Goal: Check status: Check status

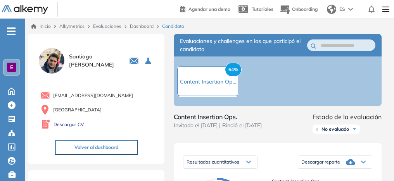
click at [146, 26] on link "Dashboard" at bounding box center [142, 26] width 24 height 6
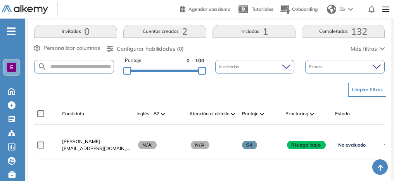
scroll to position [125, 0]
click at [79, 66] on input "text" at bounding box center [80, 67] width 67 height 6
type input "*****"
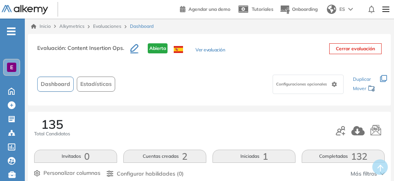
click at [107, 24] on link "Evaluaciones" at bounding box center [107, 26] width 28 height 6
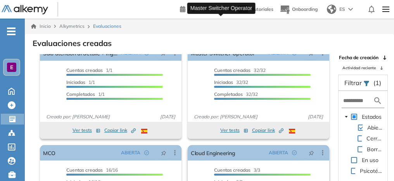
scroll to position [140, 0]
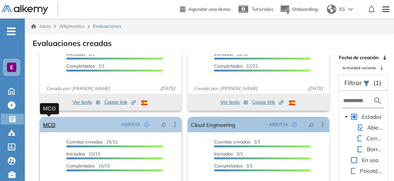
click at [51, 128] on link "MCO" at bounding box center [49, 125] width 12 height 16
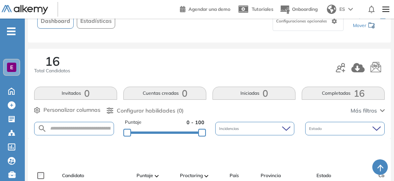
scroll to position [69, 0]
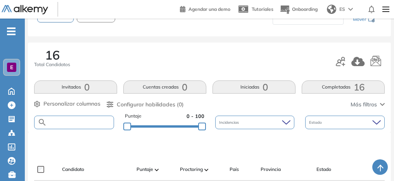
click at [85, 124] on input "text" at bounding box center [80, 123] width 67 height 6
type input "*****"
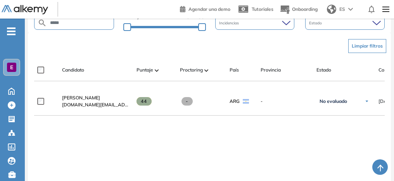
scroll to position [169, 0]
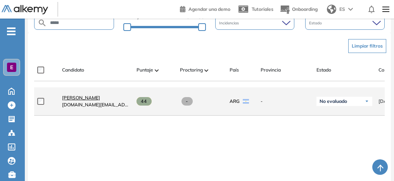
click at [79, 101] on span "Guido Stella" at bounding box center [81, 98] width 38 height 6
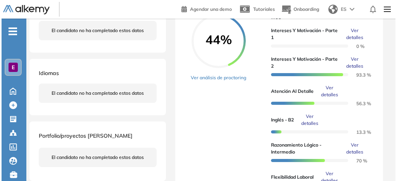
scroll to position [167, 0]
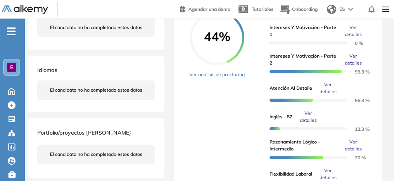
click at [306, 111] on span "Ver detalles" at bounding box center [308, 117] width 26 height 14
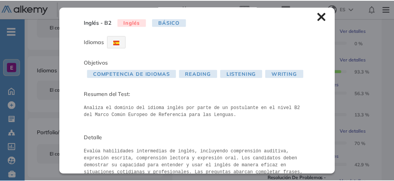
scroll to position [0, 0]
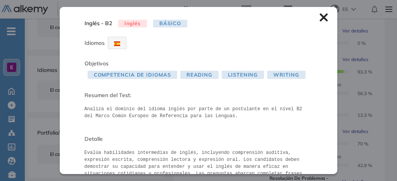
click at [320, 19] on icon at bounding box center [324, 18] width 8 height 8
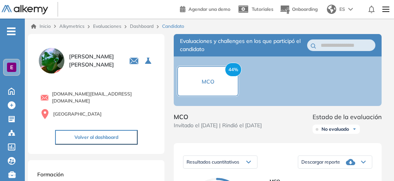
click at [140, 28] on link "Dashboard" at bounding box center [142, 26] width 24 height 6
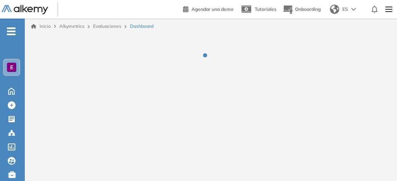
click at [110, 29] on link "Evaluaciones" at bounding box center [107, 26] width 28 height 6
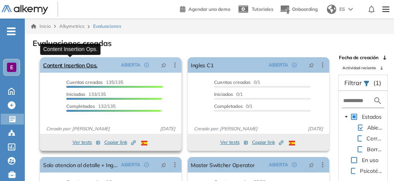
click at [80, 62] on link "Content Insertion Ops." at bounding box center [70, 65] width 54 height 16
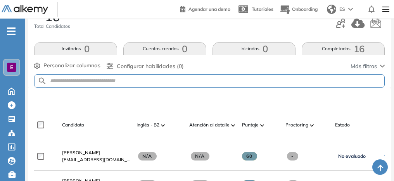
scroll to position [81, 0]
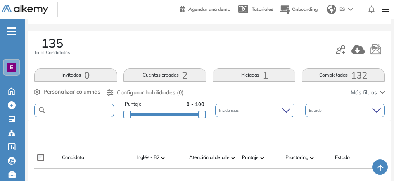
click at [98, 108] on input "text" at bounding box center [80, 111] width 67 height 6
type input "********"
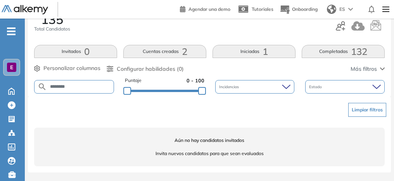
scroll to position [105, 0]
